Goal: Information Seeking & Learning: Learn about a topic

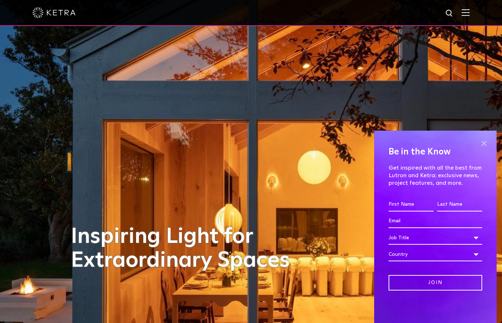
click at [486, 143] on span at bounding box center [484, 143] width 11 height 11
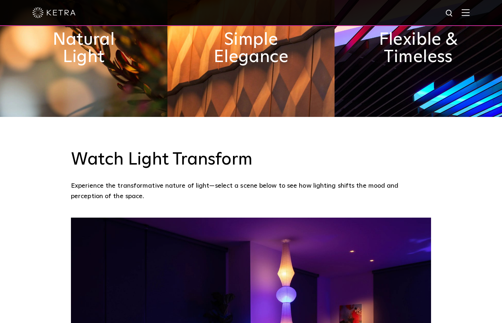
scroll to position [601, 0]
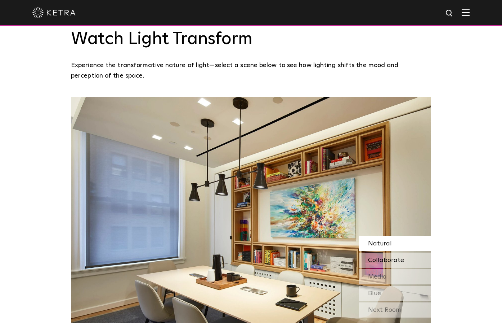
click at [396, 257] on span "Collaborate" at bounding box center [386, 260] width 36 height 6
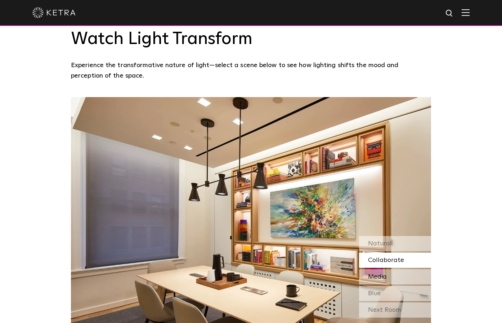
click at [399, 269] on div "Media" at bounding box center [395, 276] width 72 height 15
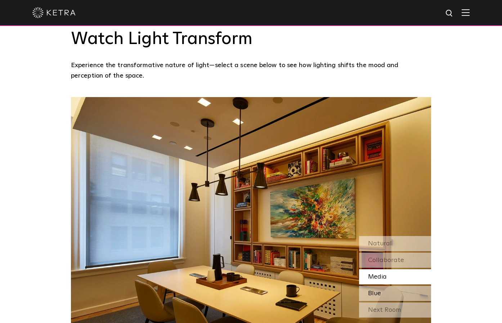
click at [402, 285] on div "Blue" at bounding box center [395, 292] width 72 height 15
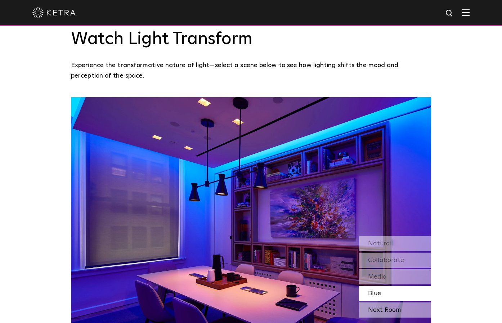
click at [390, 302] on div "Next Room" at bounding box center [395, 309] width 72 height 15
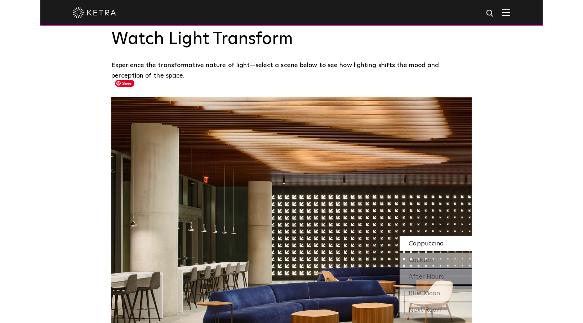
scroll to position [721, 0]
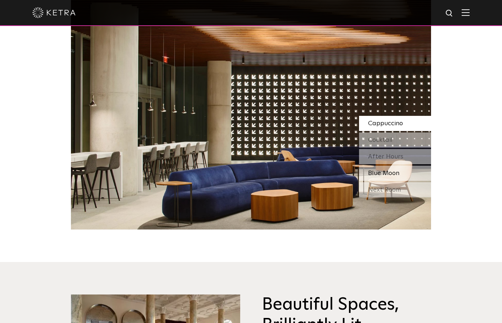
click at [391, 165] on div "Blue Moon" at bounding box center [395, 172] width 72 height 15
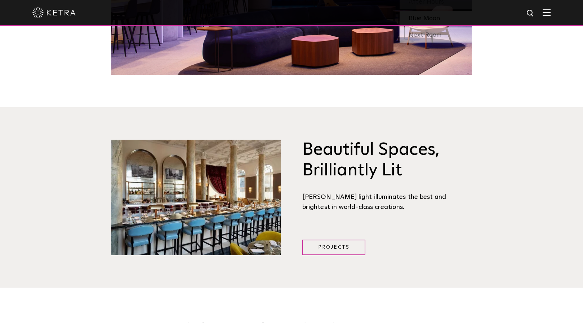
scroll to position [841, 0]
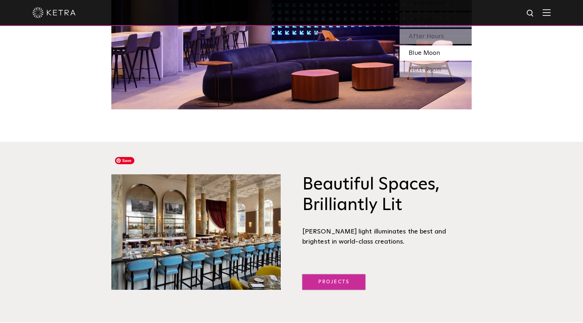
click at [321, 274] on link "Projects" at bounding box center [333, 281] width 63 height 15
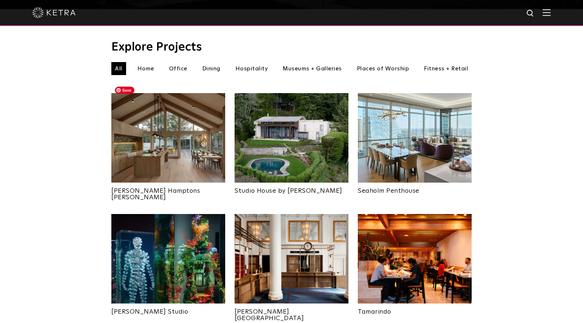
scroll to position [240, 0]
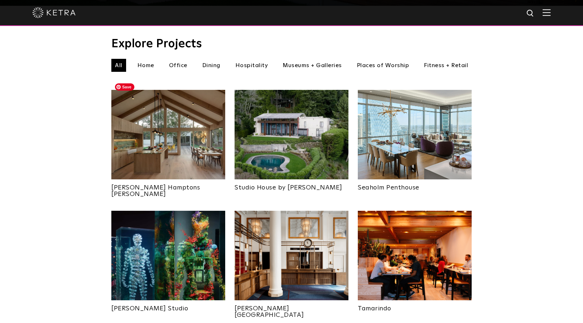
click at [182, 124] on img at bounding box center [168, 134] width 114 height 89
